Goal: Information Seeking & Learning: Learn about a topic

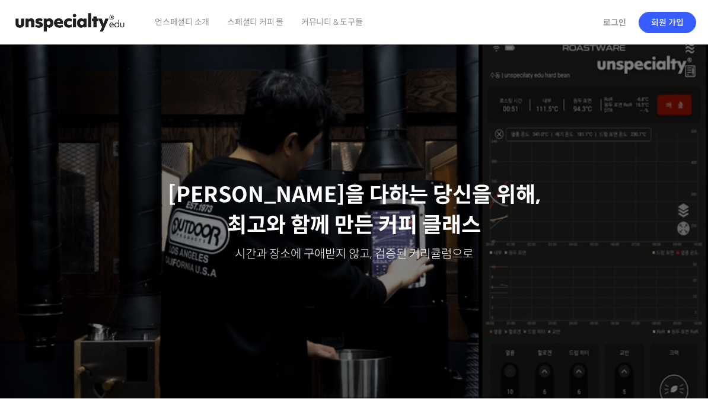
click at [619, 22] on link "로그인" at bounding box center [614, 22] width 37 height 27
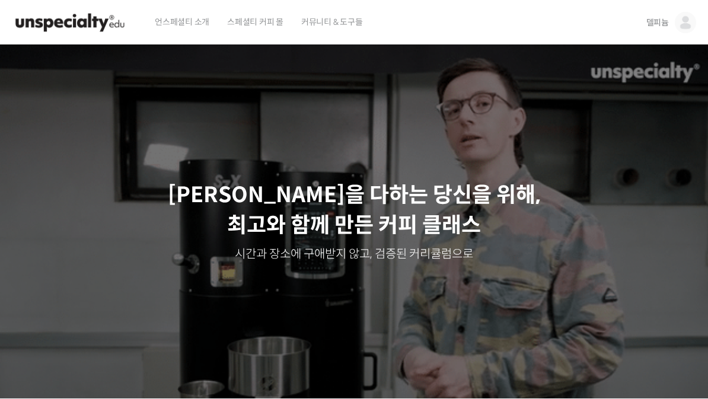
click at [691, 25] on img at bounding box center [684, 22] width 21 height 21
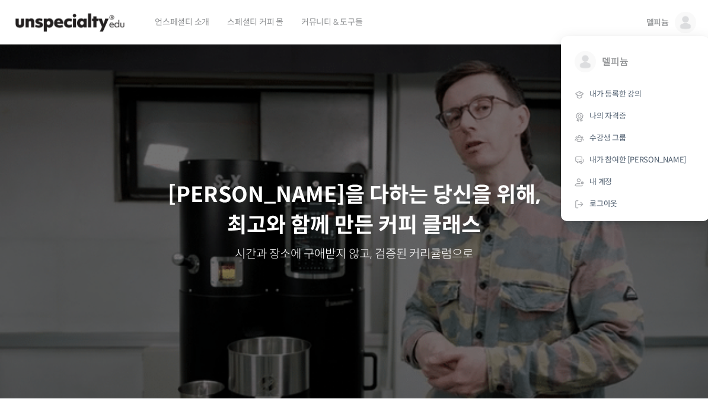
click at [632, 94] on span "내가 등록한 강의" at bounding box center [615, 94] width 52 height 10
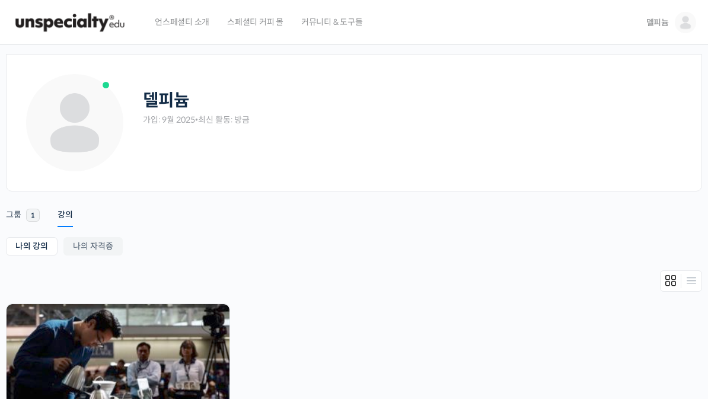
scroll to position [103, 0]
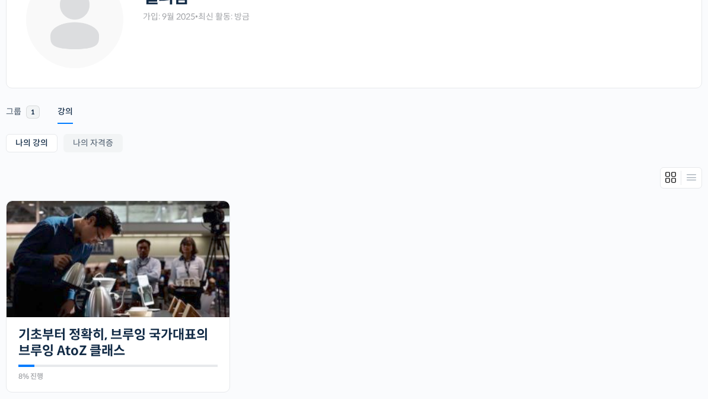
click at [68, 316] on img at bounding box center [118, 259] width 223 height 116
click at [65, 315] on img at bounding box center [118, 259] width 223 height 116
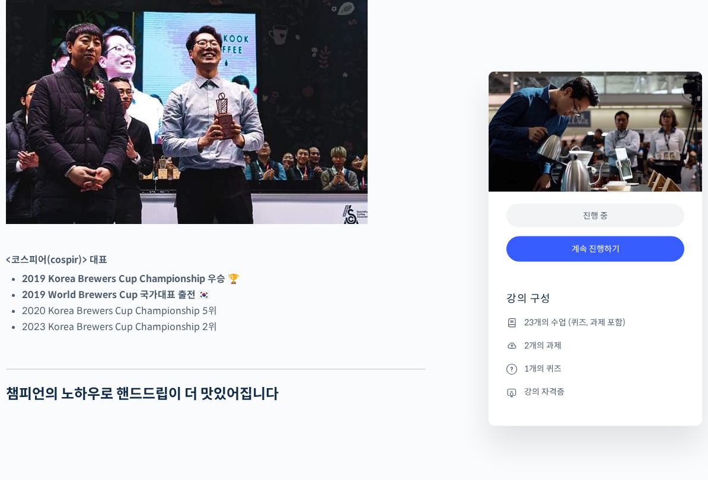
scroll to position [622, 0]
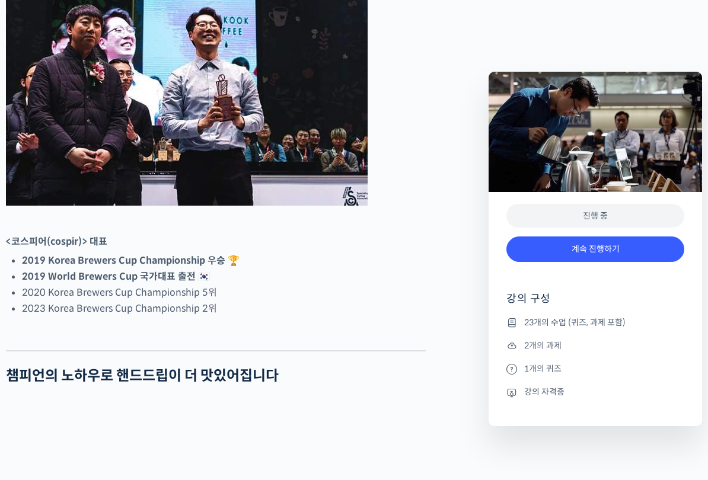
click at [660, 254] on link "계속 진행하기" at bounding box center [595, 248] width 178 height 25
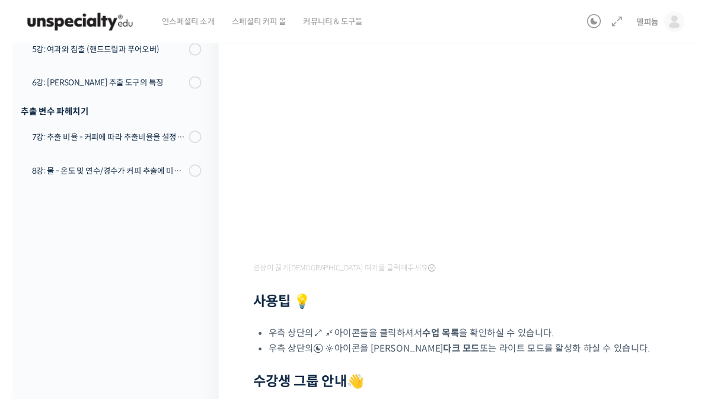
scroll to position [219, 0]
